Goal: Navigation & Orientation: Find specific page/section

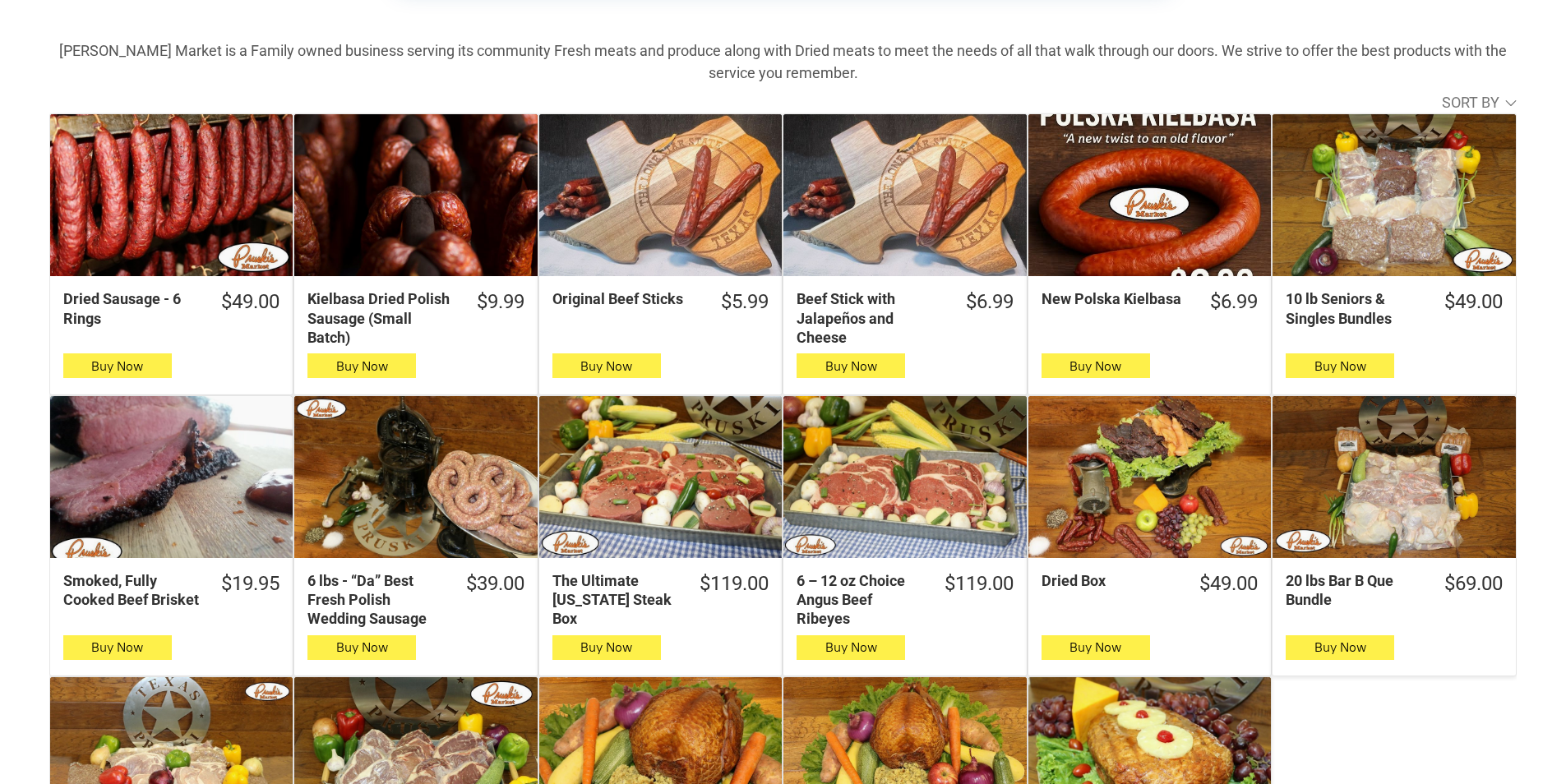
scroll to position [575, 0]
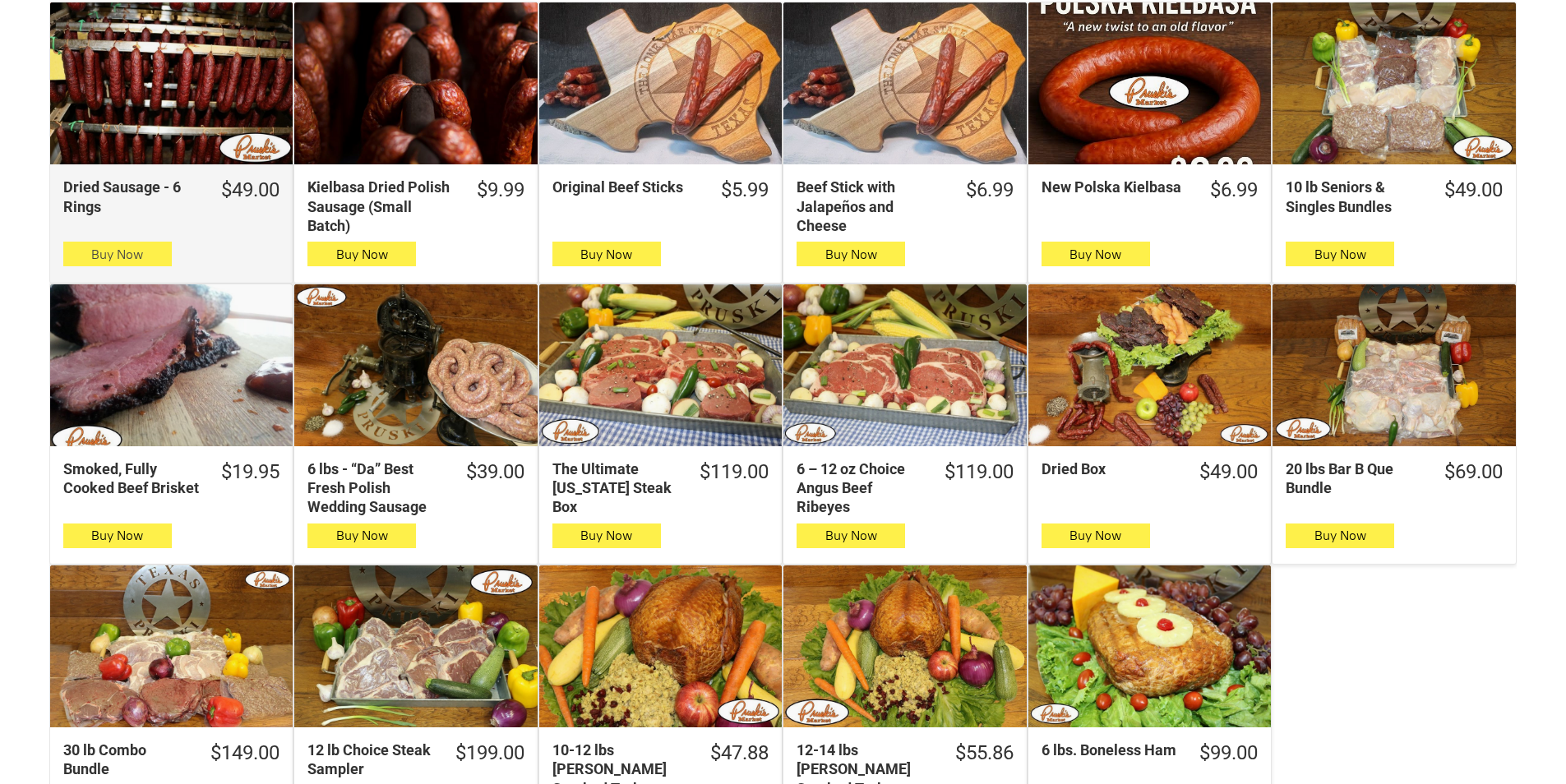
click at [85, 251] on button "Buy Now" at bounding box center [117, 253] width 108 height 24
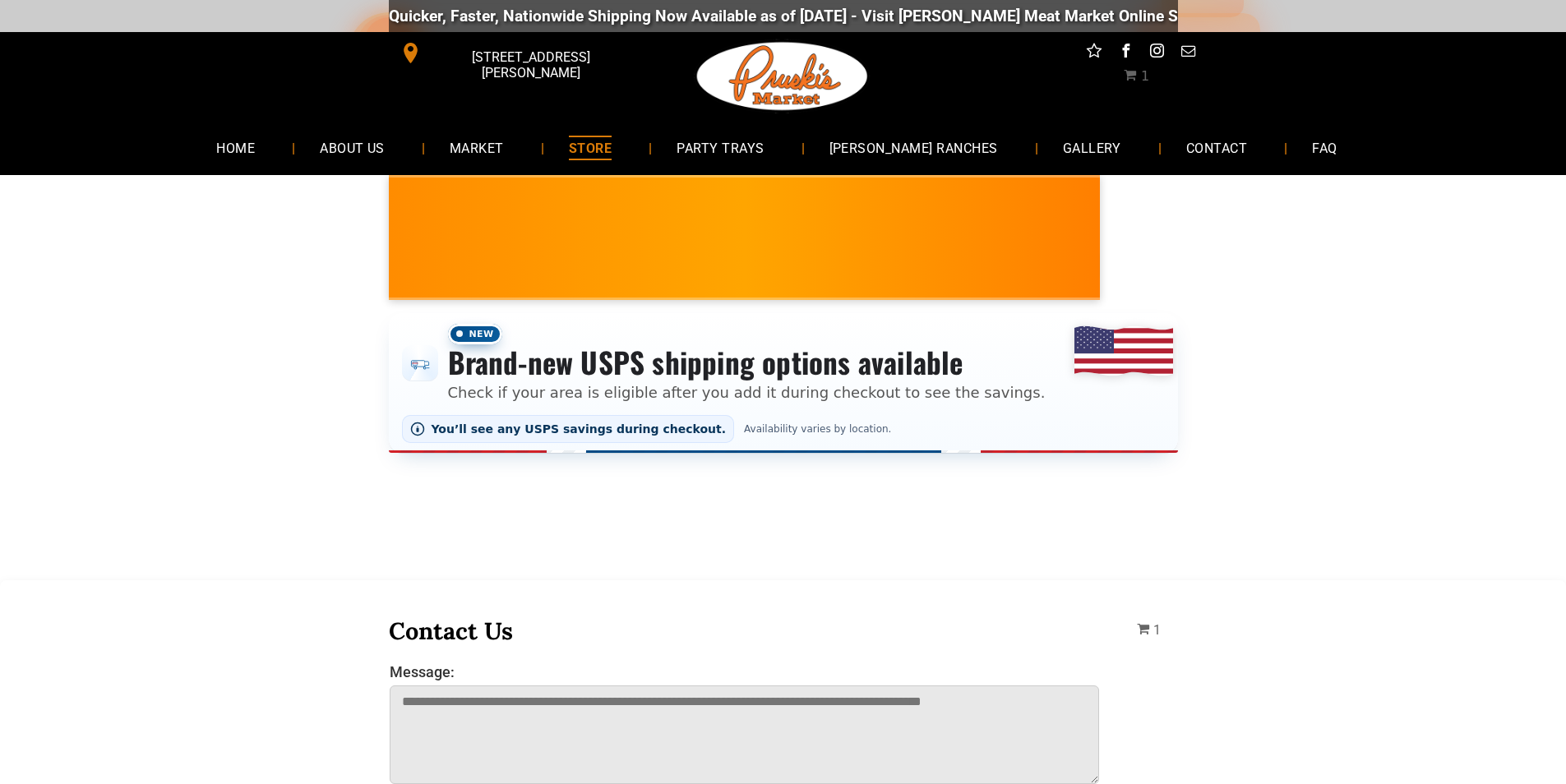
scroll to position [0, 0]
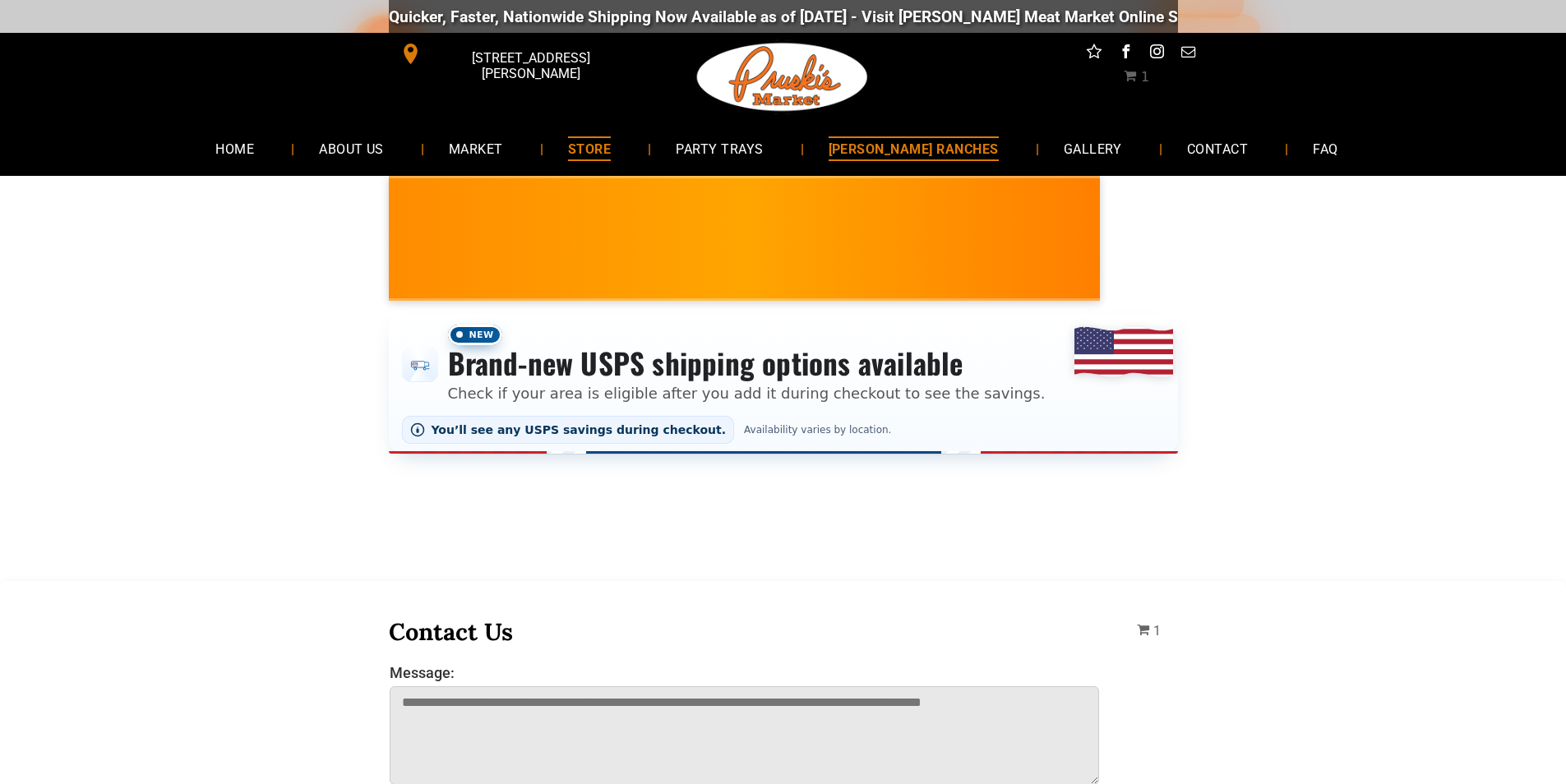
click at [840, 141] on link "[PERSON_NAME] RANCHES" at bounding box center [913, 148] width 220 height 44
